Goal: Find specific page/section: Find specific page/section

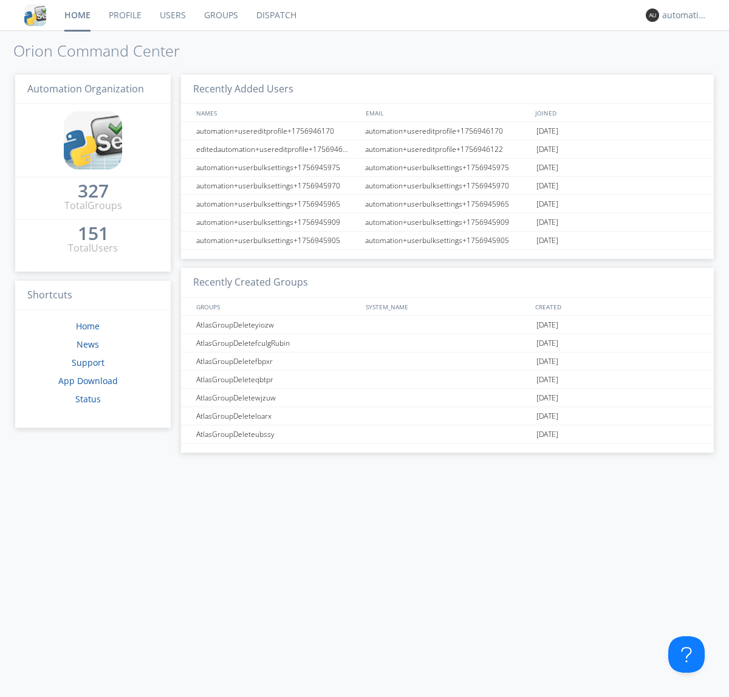
click at [275, 15] on link "Dispatch" at bounding box center [276, 15] width 58 height 30
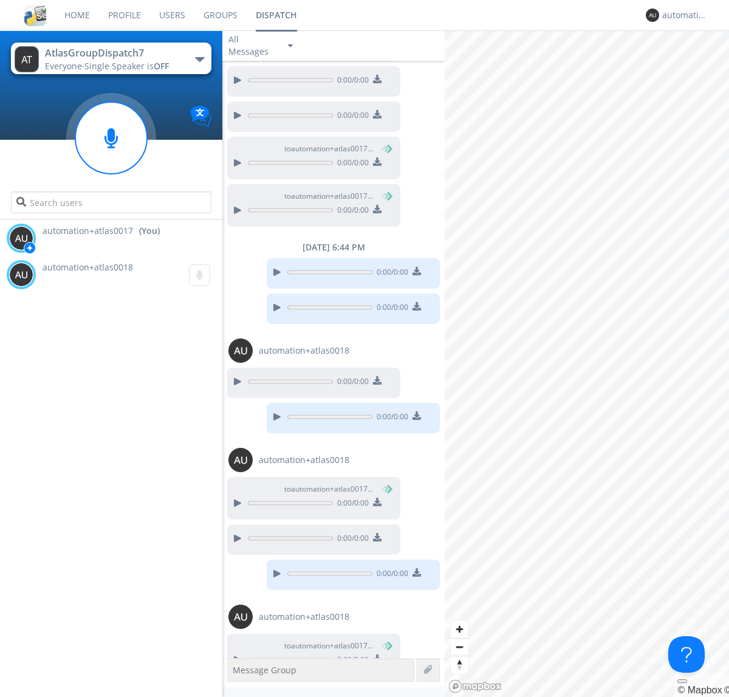
scroll to position [526, 0]
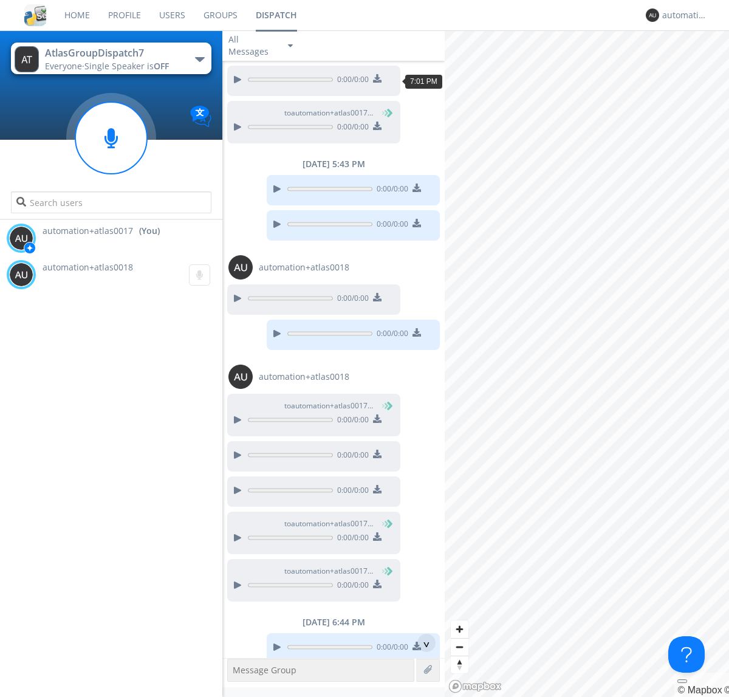
scroll to position [56, 0]
click at [422, 643] on div "^" at bounding box center [426, 643] width 18 height 18
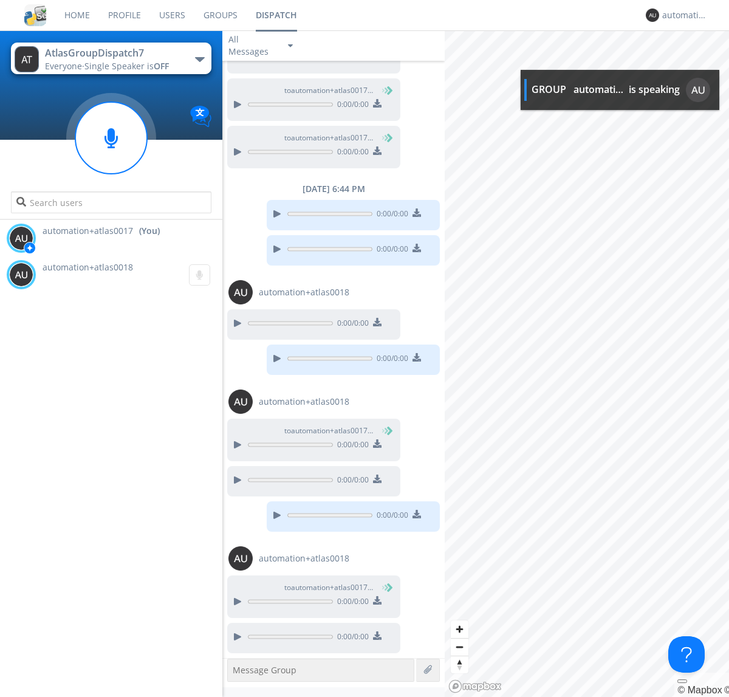
scroll to position [524, 0]
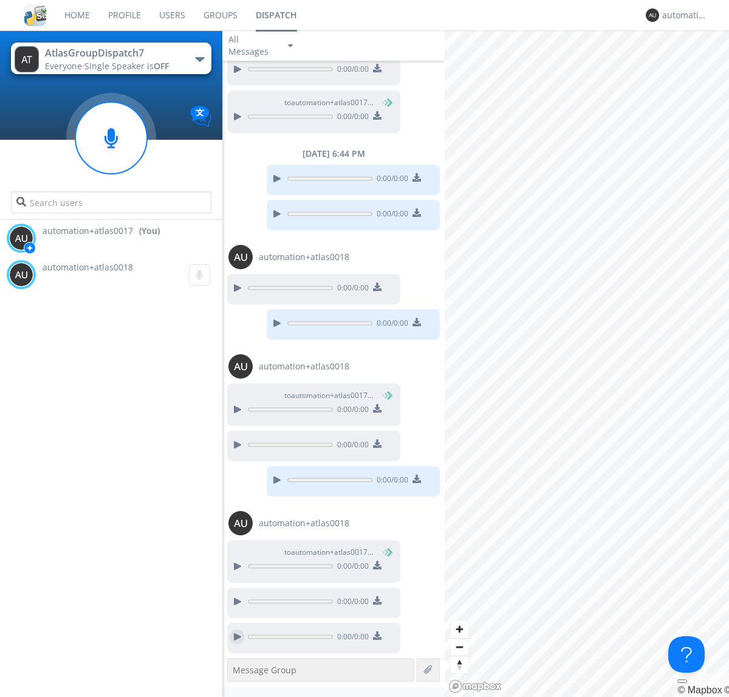
click at [237, 637] on div at bounding box center [237, 636] width 15 height 15
click at [682, 15] on div "automation+atlas0017" at bounding box center [685, 15] width 46 height 12
